Goal: Use online tool/utility

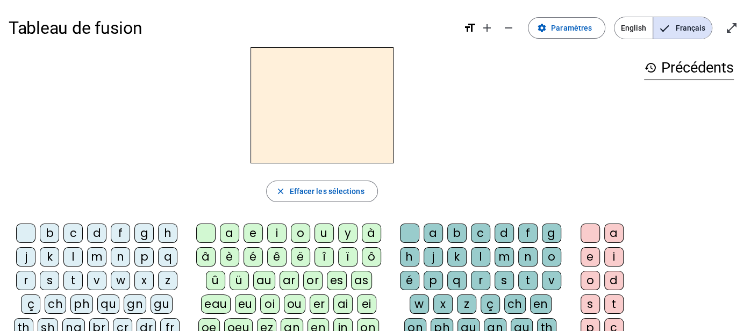
click at [123, 229] on div "f" at bounding box center [120, 233] width 19 height 19
click at [232, 235] on div "a" at bounding box center [229, 233] width 19 height 19
click at [520, 255] on div "n" at bounding box center [527, 256] width 19 height 19
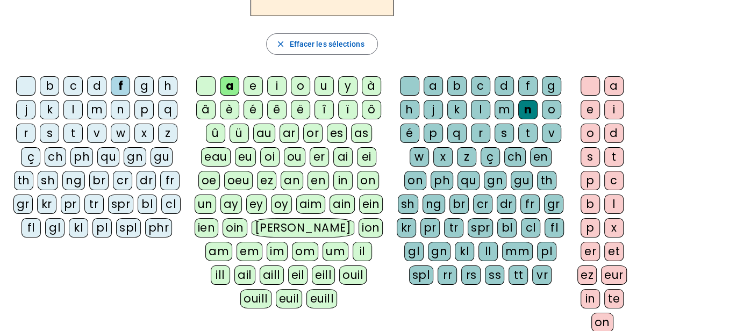
scroll to position [150, 0]
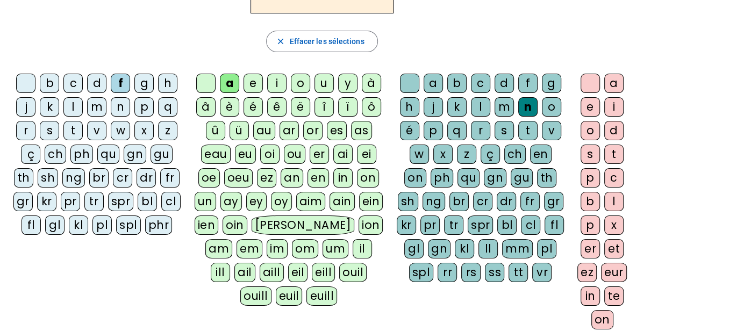
click at [587, 241] on div "er" at bounding box center [589, 248] width 19 height 19
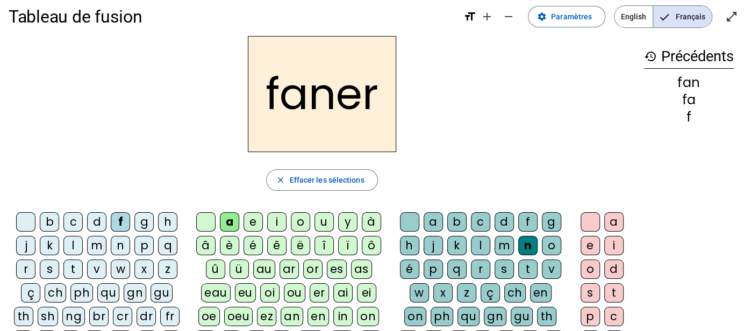
scroll to position [0, 0]
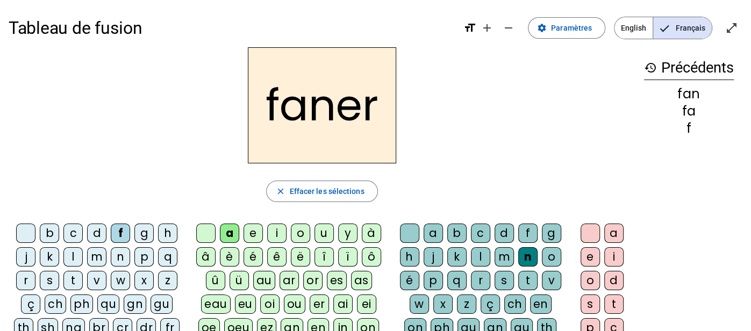
click at [140, 253] on div "p" at bounding box center [143, 256] width 19 height 19
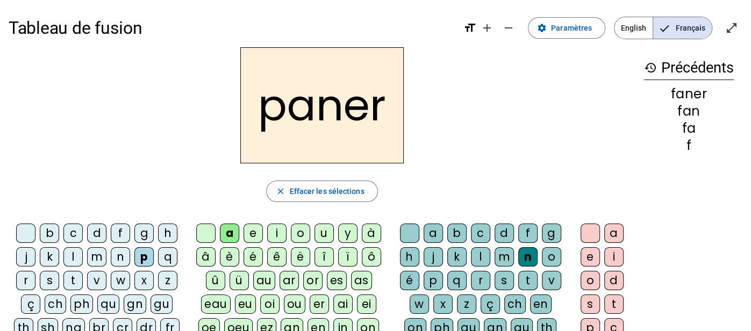
click at [550, 275] on div "v" at bounding box center [551, 280] width 19 height 19
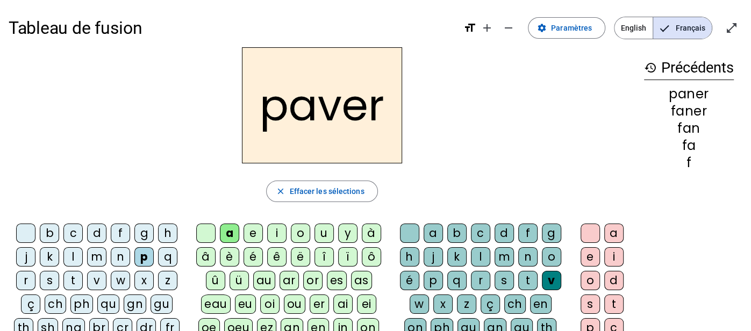
click at [54, 228] on div "b" at bounding box center [49, 233] width 19 height 19
click at [76, 254] on div "l" at bounding box center [72, 256] width 19 height 19
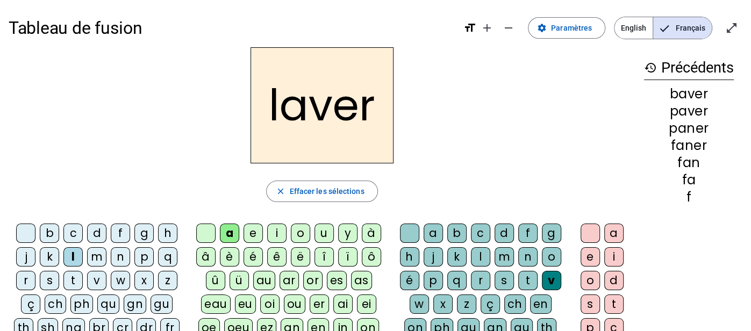
click at [480, 225] on div "c" at bounding box center [480, 233] width 19 height 19
